Goal: Check status

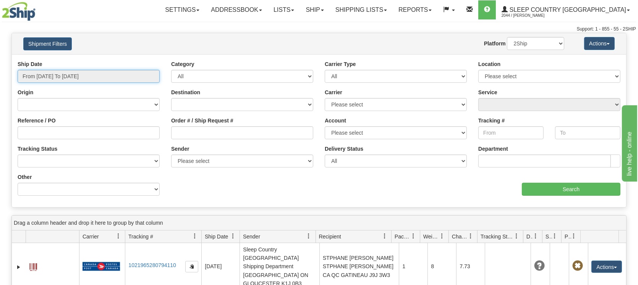
click at [97, 75] on input "From [DATE] To [DATE]" at bounding box center [89, 76] width 142 height 13
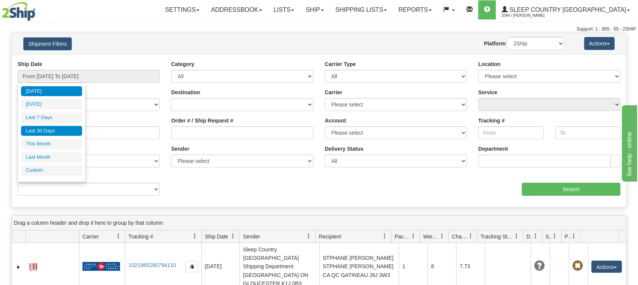
click at [62, 130] on li "Last 30 Days" at bounding box center [51, 131] width 61 height 10
type input "From [DATE] To [DATE]"
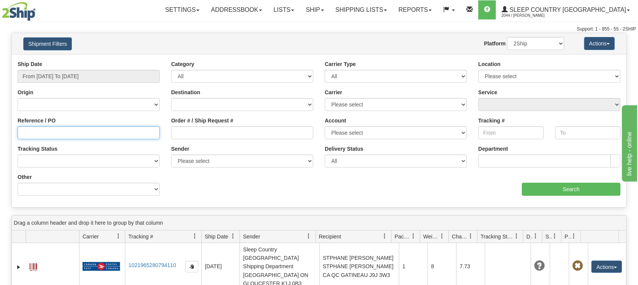
click at [74, 133] on input "Reference / PO" at bounding box center [89, 132] width 142 height 13
click at [179, 135] on input "Order # / Ship Request #" at bounding box center [242, 132] width 142 height 13
paste input "9000I015565"
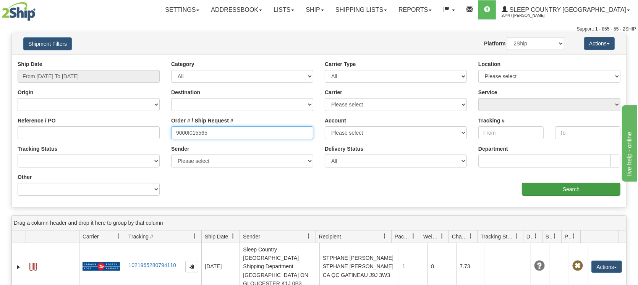
type input "9000I015565"
click at [576, 191] on input "Search" at bounding box center [571, 189] width 99 height 13
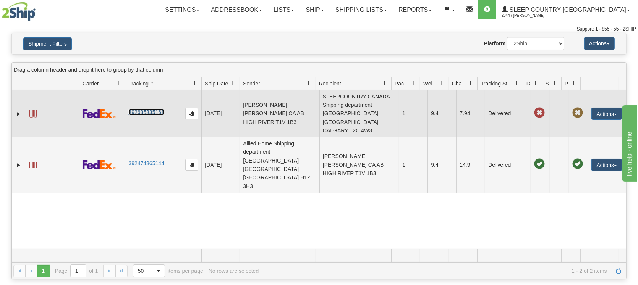
click at [149, 109] on link "392635335161" at bounding box center [146, 112] width 36 height 6
click at [574, 108] on span at bounding box center [577, 113] width 11 height 11
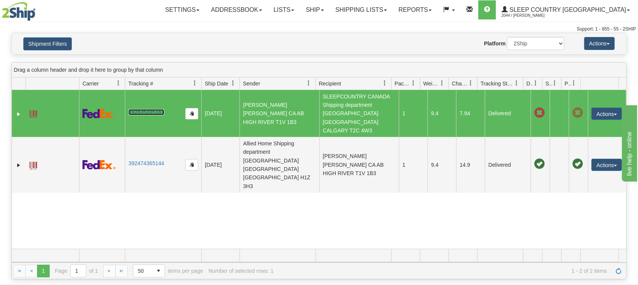
click at [572, 108] on span at bounding box center [577, 113] width 11 height 11
click at [534, 108] on span at bounding box center [539, 113] width 11 height 11
click at [487, 102] on td "Delivered" at bounding box center [508, 113] width 46 height 47
click at [535, 86] on span at bounding box center [536, 83] width 6 height 6
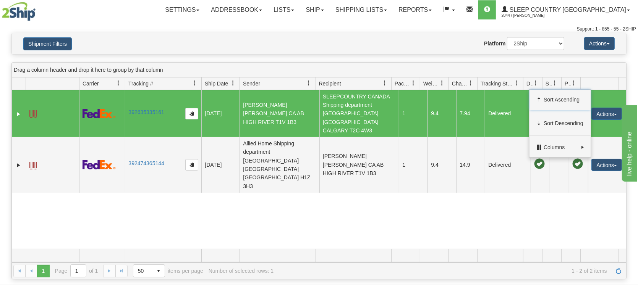
click at [457, 186] on div "31545429 2044 392635335161 [DATE] [DATE] 04:33:26 PM [PERSON_NAME] [PERSON_NAME…" at bounding box center [319, 169] width 615 height 159
